Goal: Navigation & Orientation: Find specific page/section

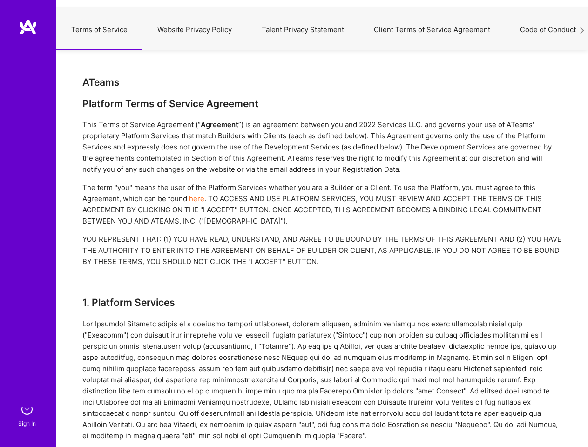
click at [294, 224] on div "The term "you" means the user of the Platform Services whether you are a Builde…" at bounding box center [322, 204] width 480 height 45
click at [99, 26] on button "Terms of Service" at bounding box center [99, 29] width 86 height 41
